Goal: Find specific page/section: Find specific page/section

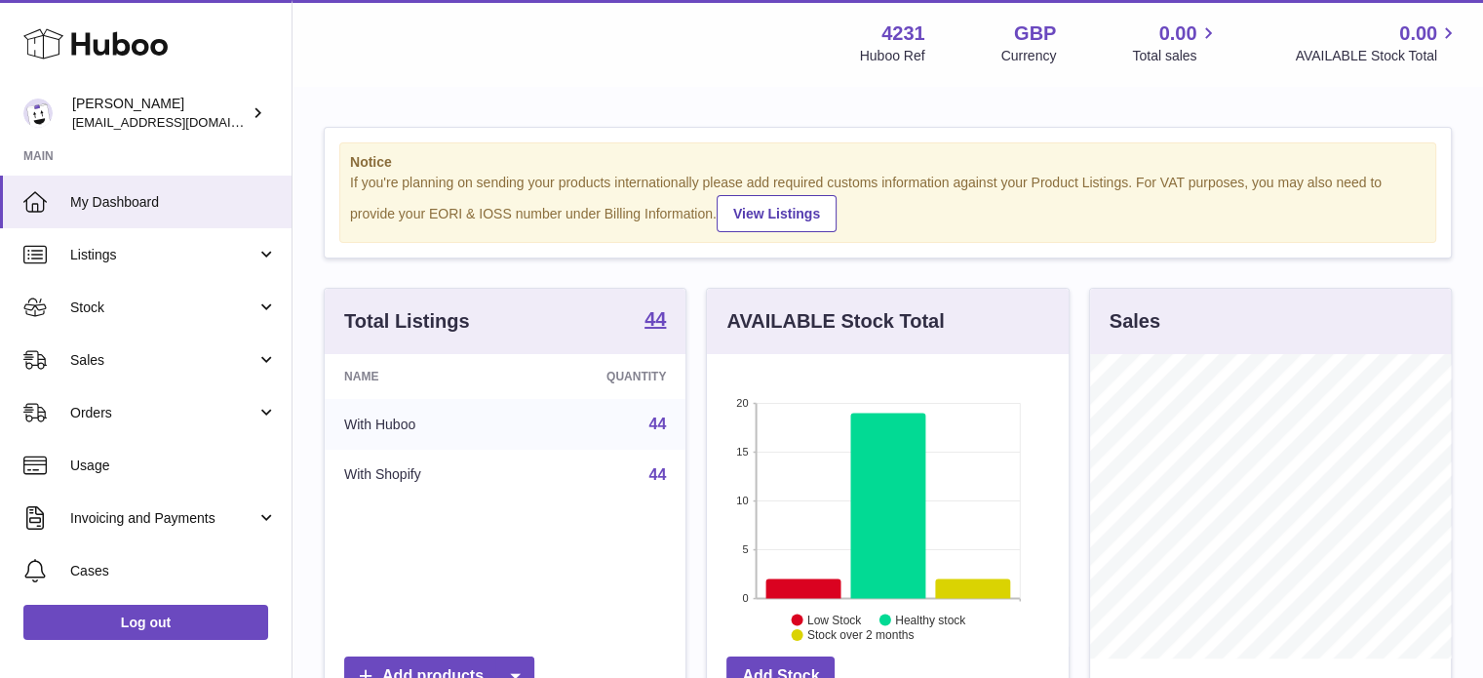
scroll to position [304, 362]
click at [106, 255] on span "Listings" at bounding box center [163, 255] width 186 height 19
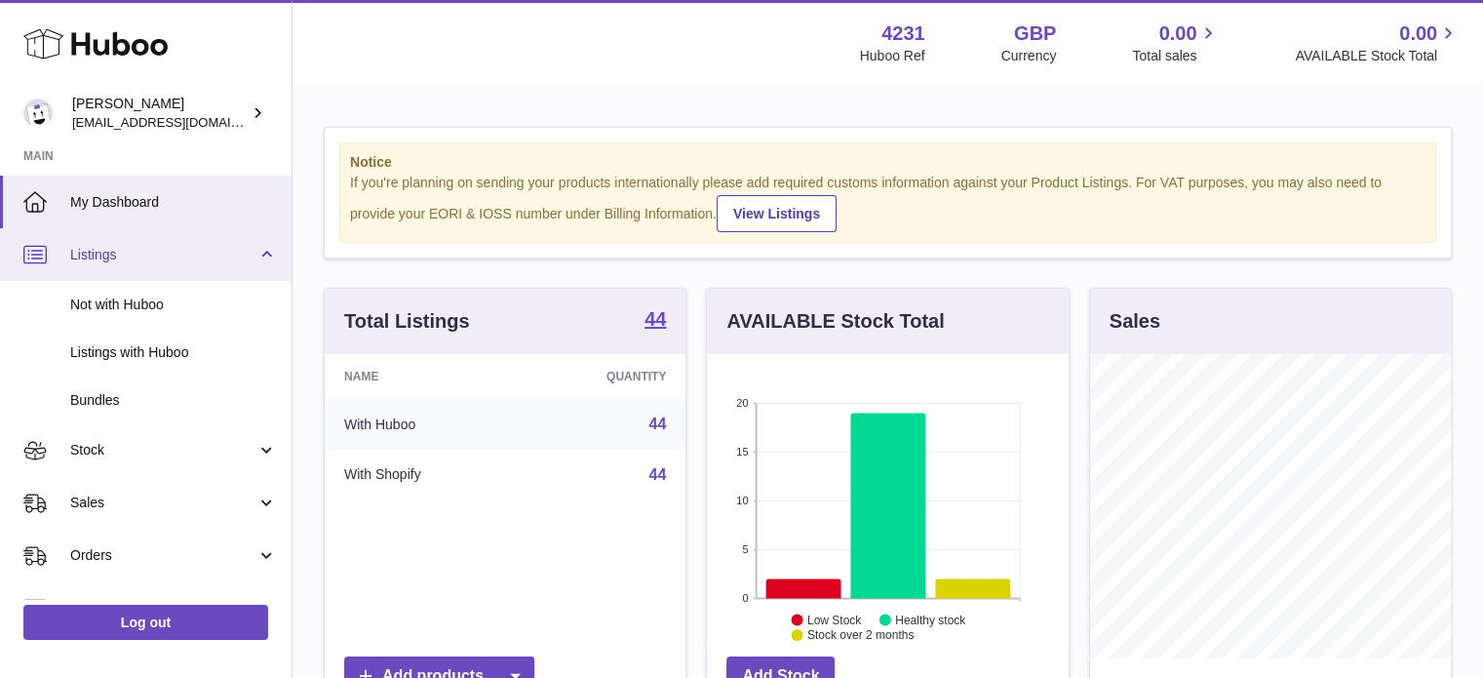
scroll to position [98, 0]
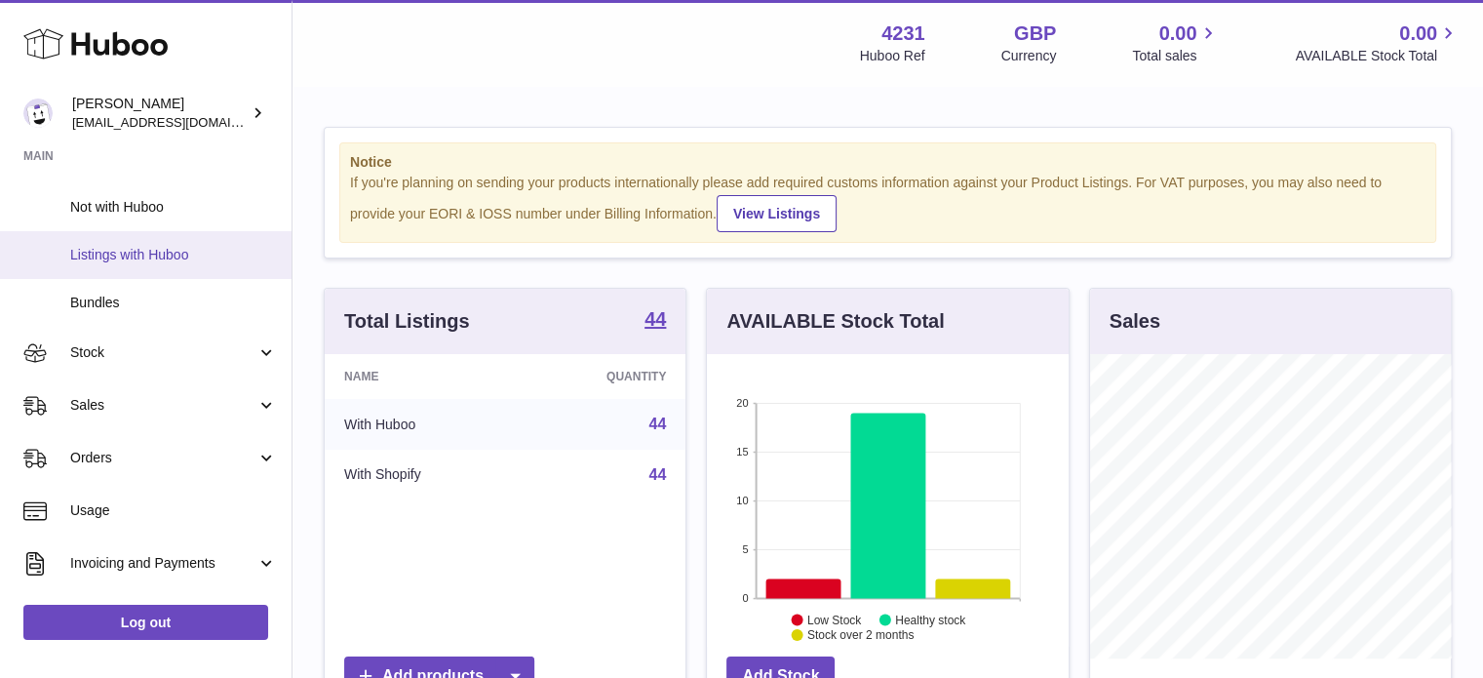
click at [135, 254] on span "Listings with Huboo" at bounding box center [173, 255] width 207 height 19
